Goal: Check status

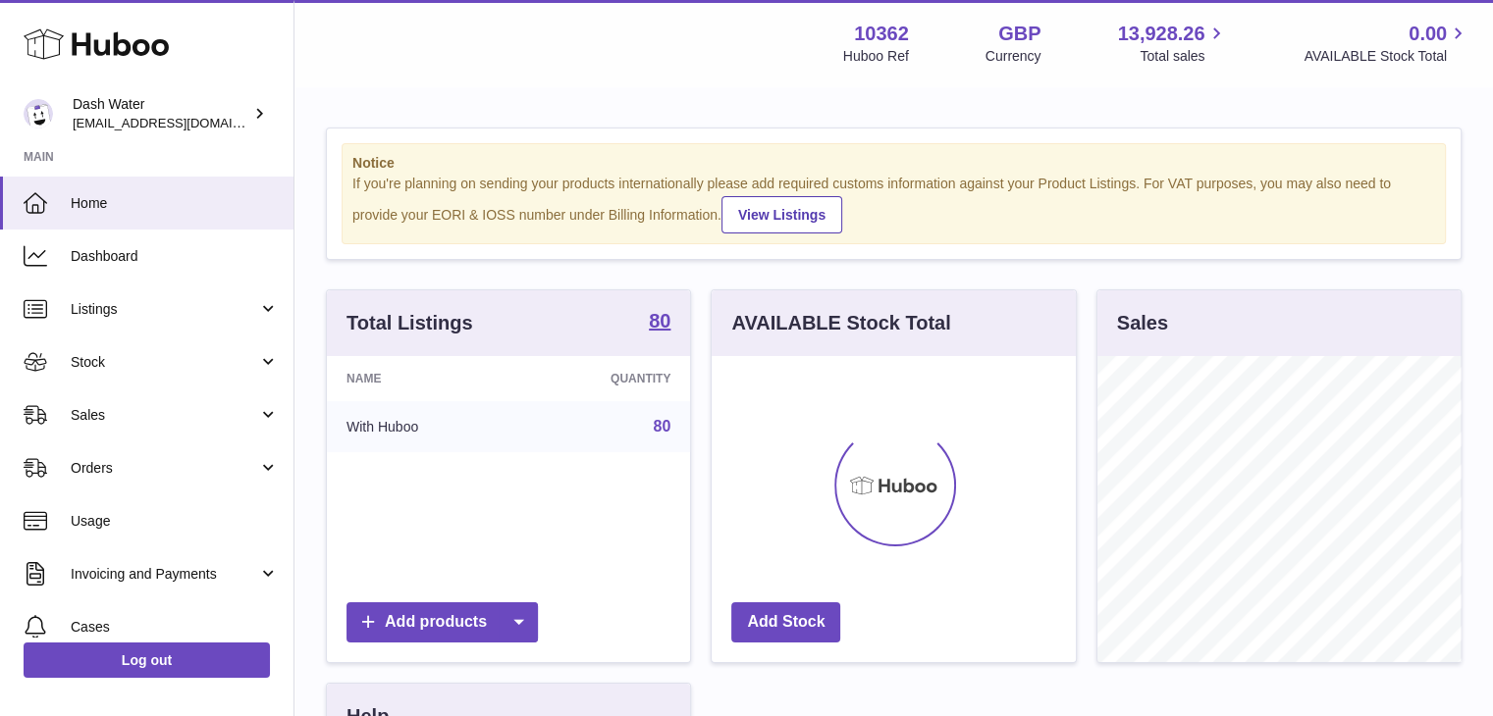
scroll to position [306, 364]
click at [258, 415] on link "Sales" at bounding box center [146, 415] width 293 height 53
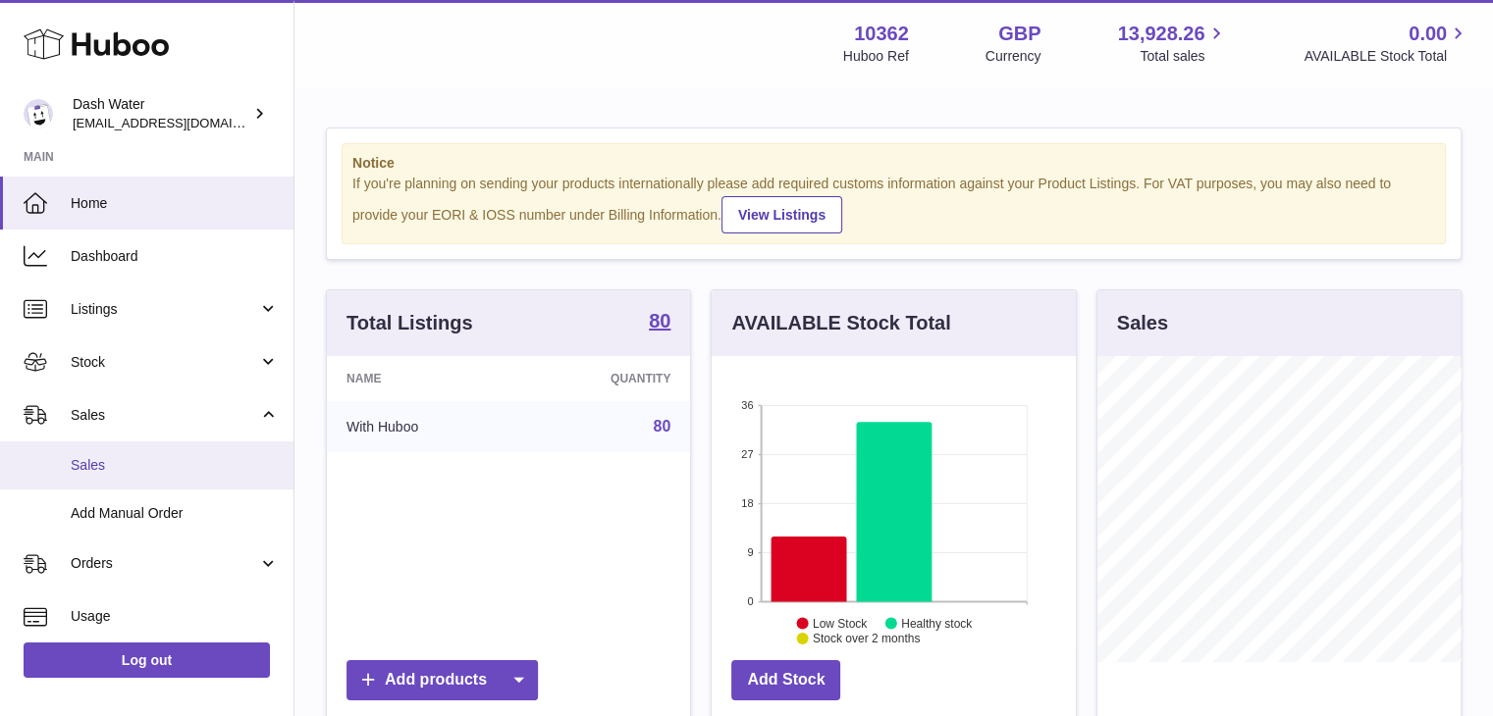
click at [175, 460] on span "Sales" at bounding box center [175, 465] width 208 height 19
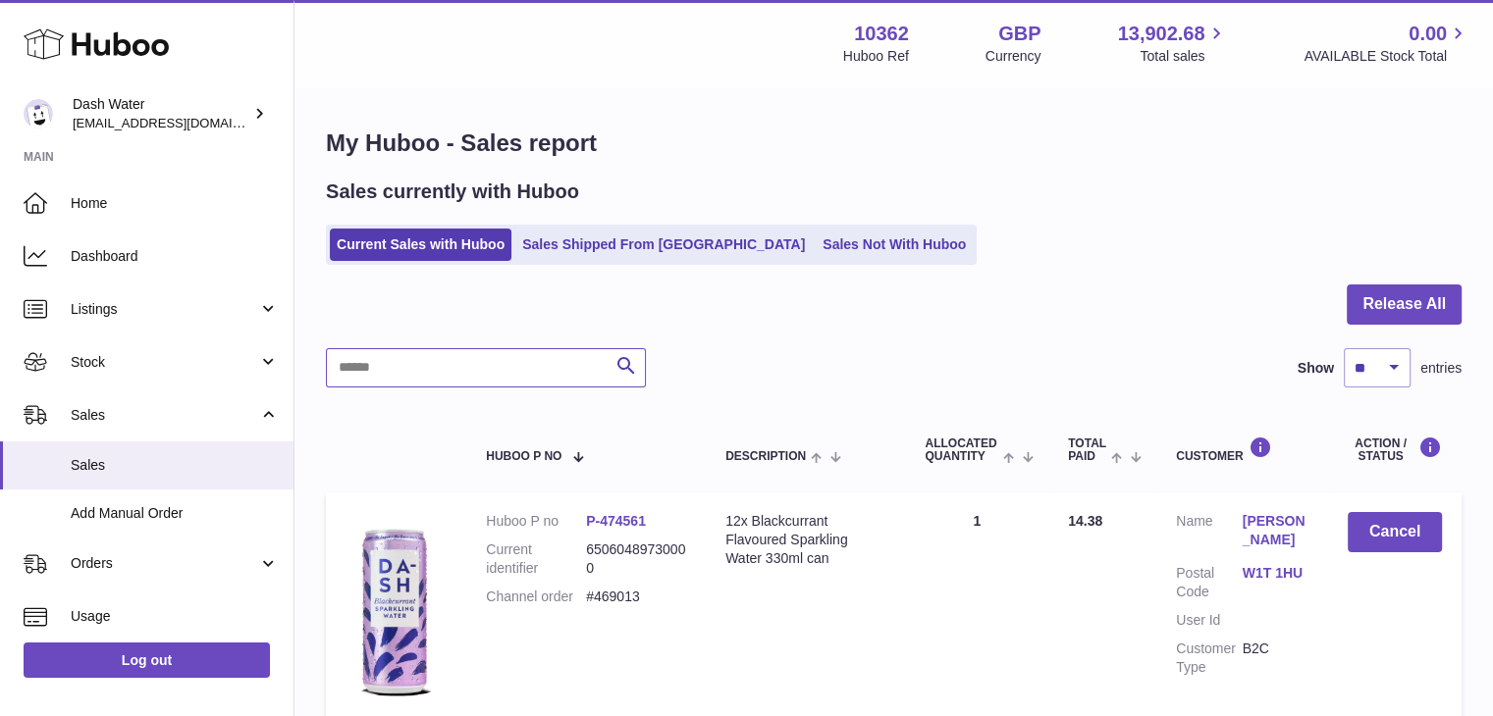
click at [514, 362] on input "text" at bounding box center [486, 367] width 320 height 39
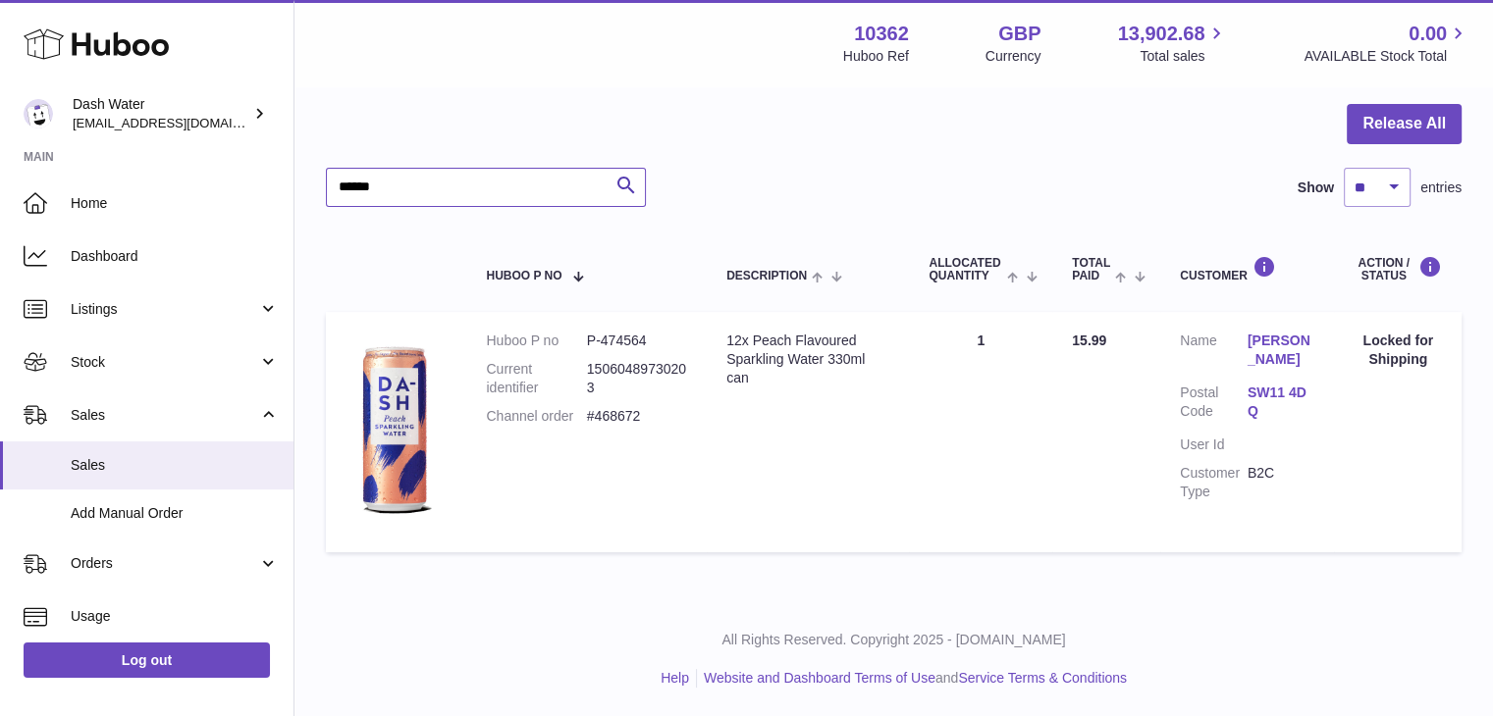
scroll to position [181, 0]
type input "******"
click at [623, 414] on dd "#468672" at bounding box center [637, 416] width 100 height 19
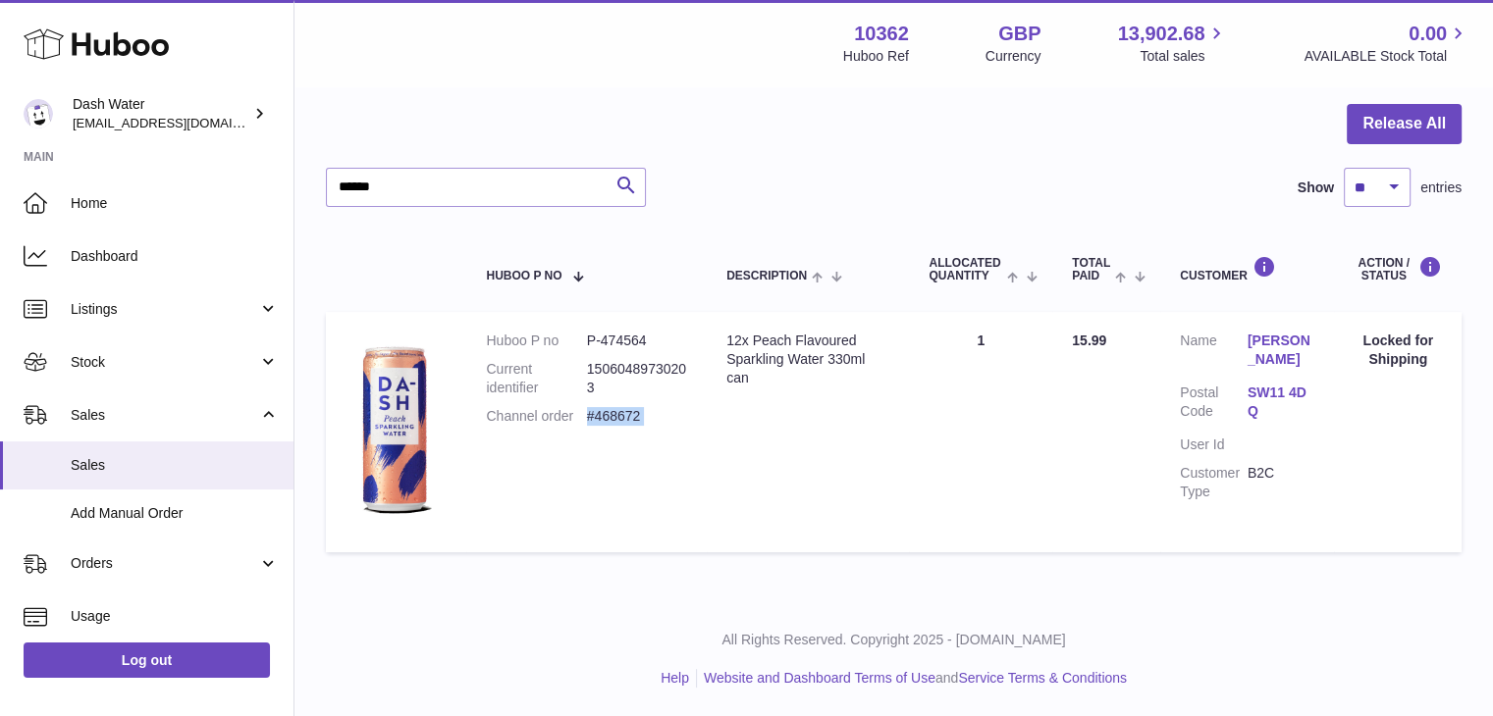
click at [623, 414] on dd "#468672" at bounding box center [637, 416] width 100 height 19
copy tr "#468672 Description"
